Goal: Task Accomplishment & Management: Use online tool/utility

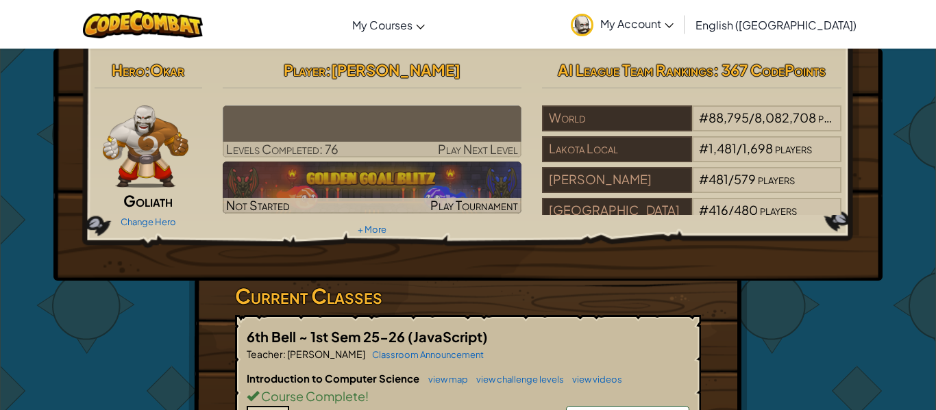
click at [280, 132] on img at bounding box center [372, 132] width 299 height 52
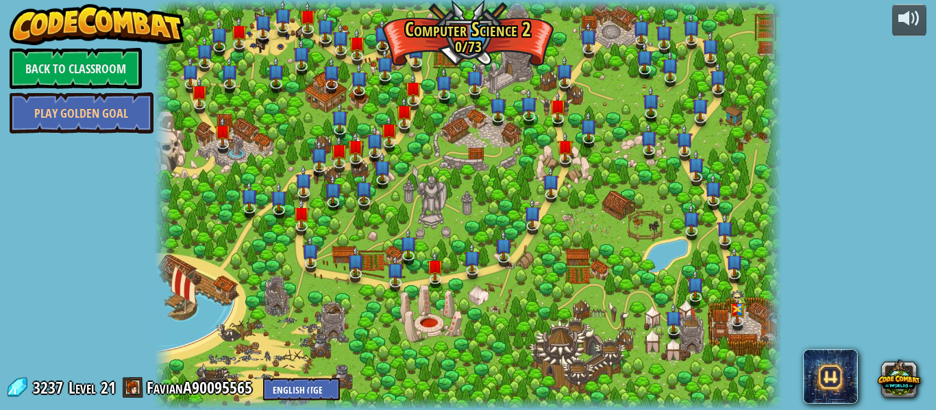
click at [300, 259] on div at bounding box center [468, 205] width 628 height 410
click at [310, 261] on img at bounding box center [310, 243] width 16 height 38
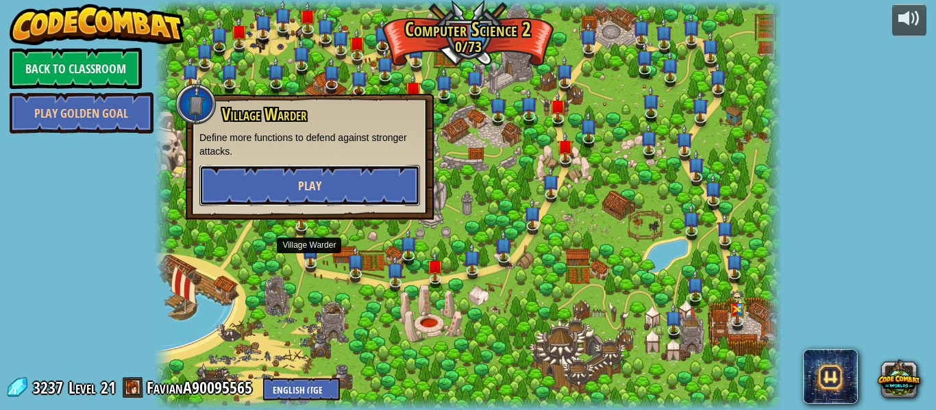
click at [291, 197] on button "Play" at bounding box center [309, 185] width 221 height 41
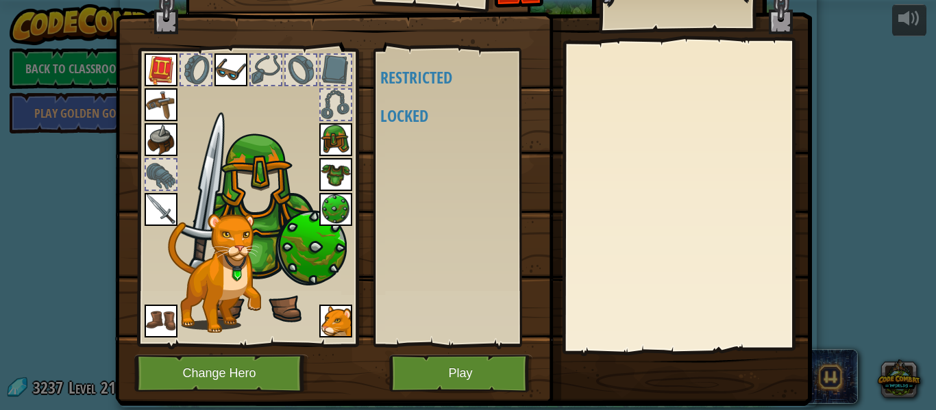
scroll to position [21, 0]
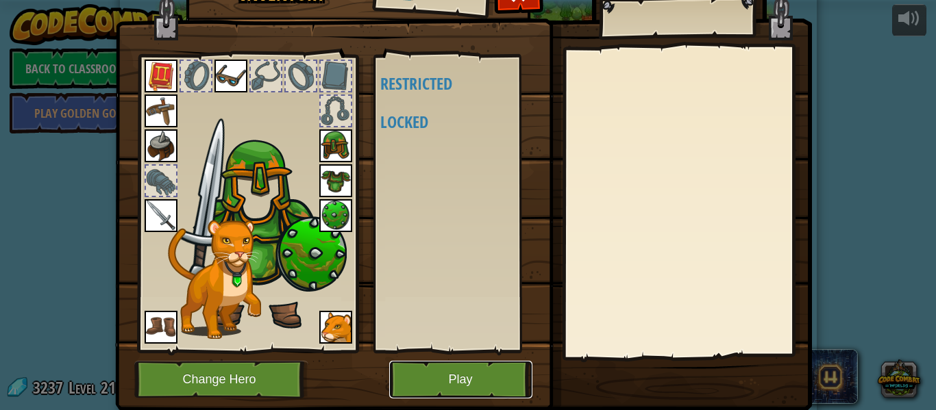
click at [412, 382] on button "Play" at bounding box center [460, 380] width 143 height 38
